Goal: Download file/media

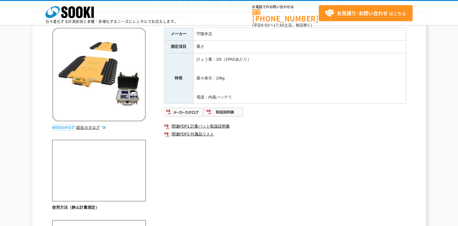
scroll to position [61, 0]
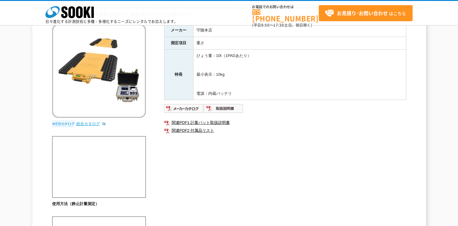
click at [87, 124] on link "総合カタログ" at bounding box center [91, 123] width 30 height 5
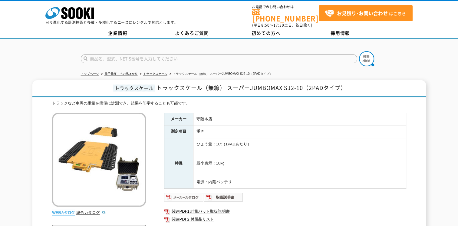
click at [193, 194] on img at bounding box center [184, 197] width 40 height 10
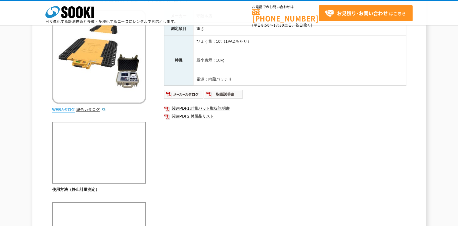
scroll to position [91, 0]
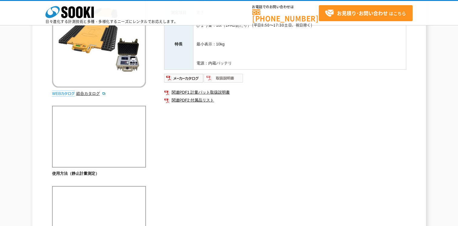
click at [227, 78] on img at bounding box center [224, 78] width 40 height 10
